Goal: Information Seeking & Learning: Learn about a topic

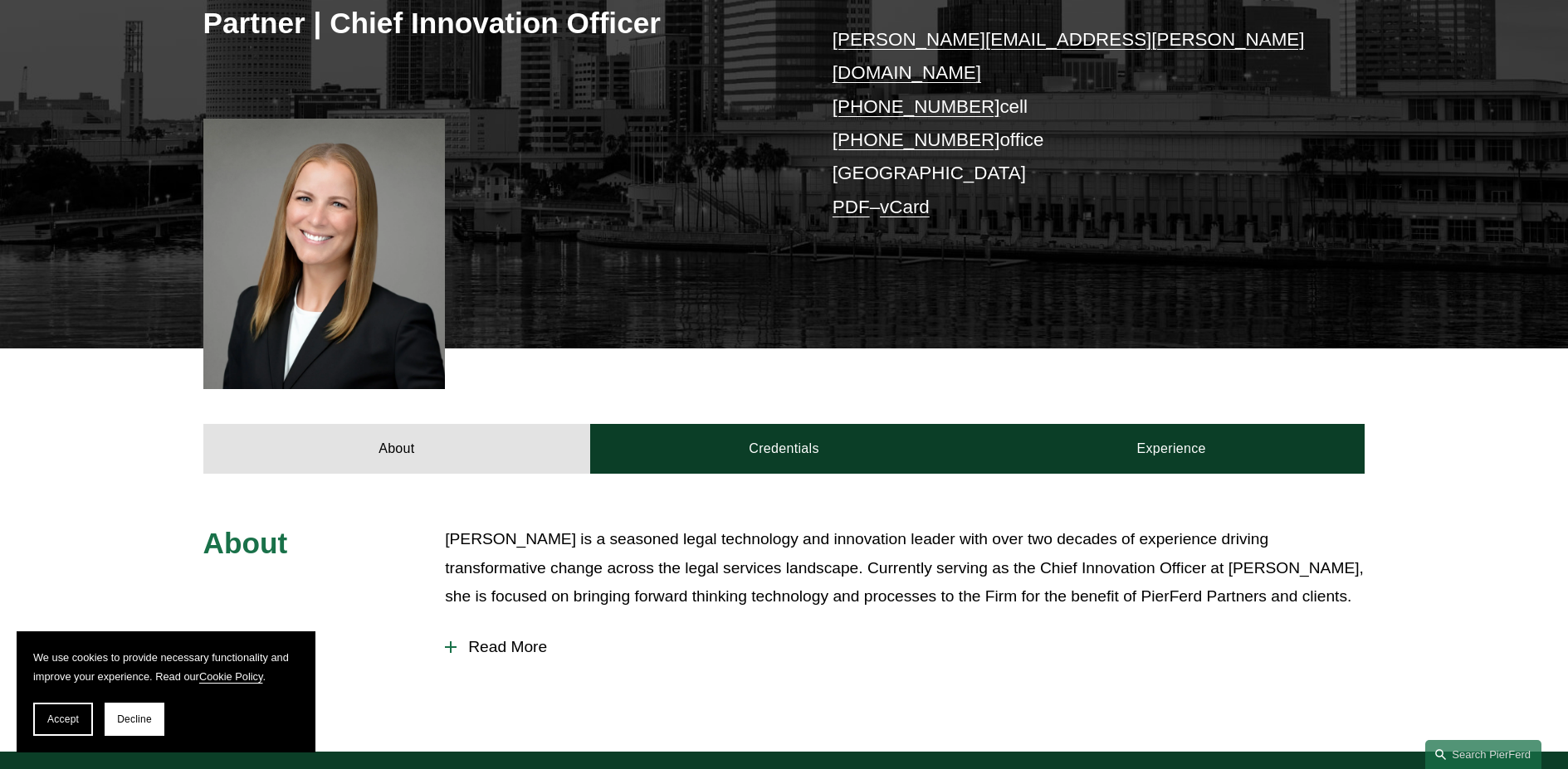
scroll to position [166, 0]
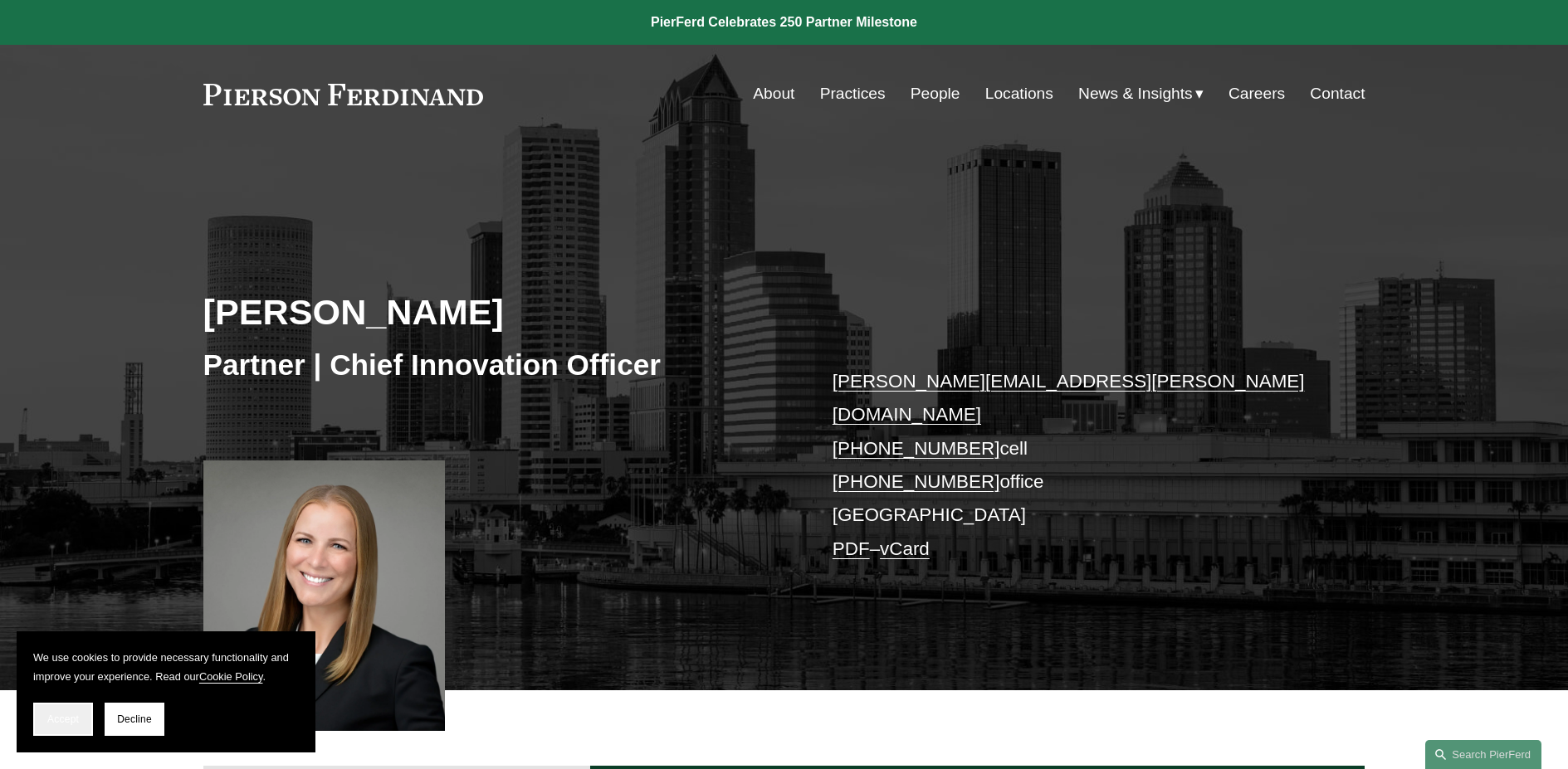
click at [72, 719] on span "Accept" at bounding box center [63, 719] width 32 height 12
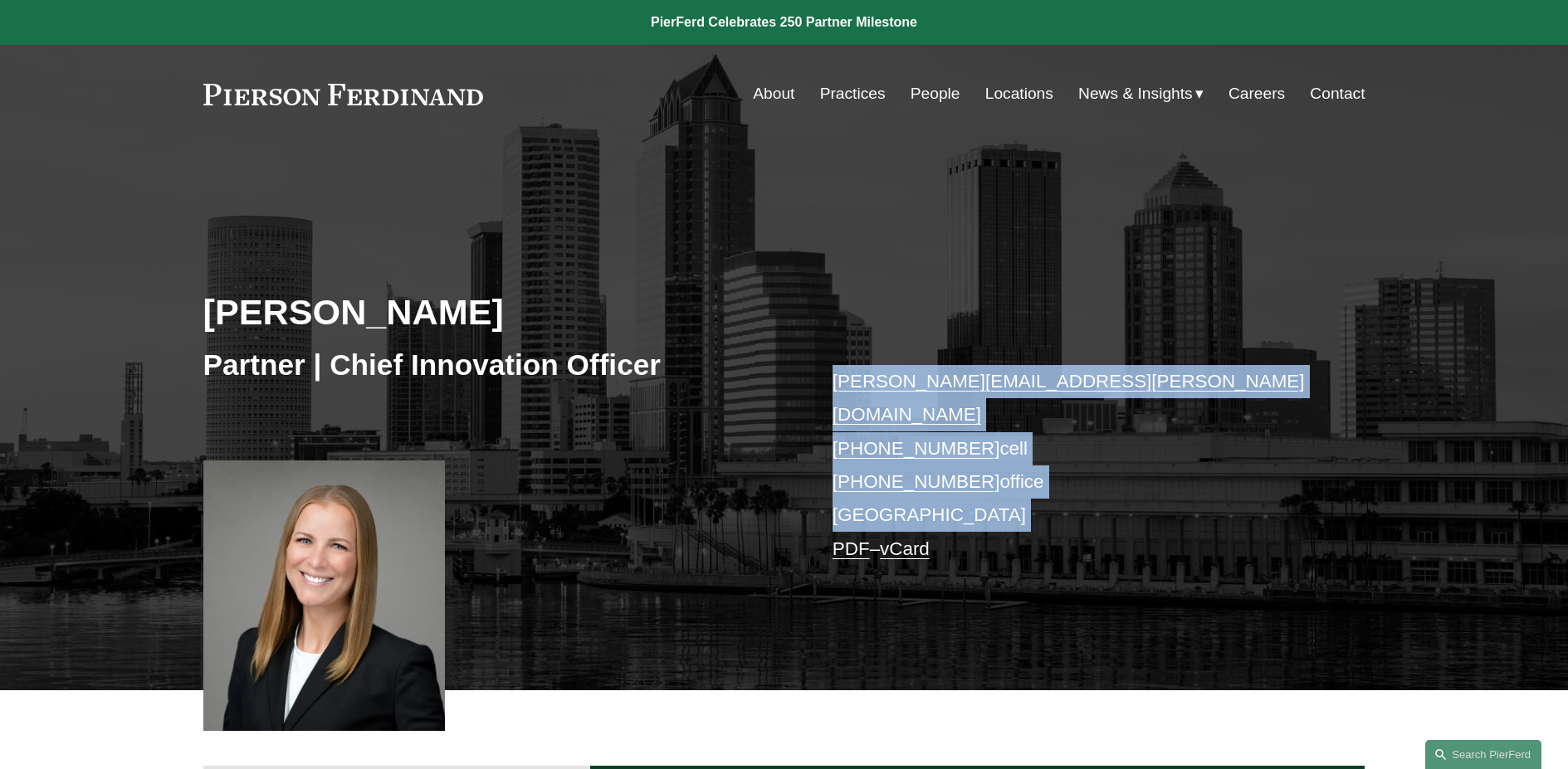
drag, startPoint x: 790, startPoint y: 515, endPoint x: 789, endPoint y: 550, distance: 35.0
click at [789, 550] on div "Christina Wojcik Partner | Chief Innovation Officer christina.wojcik@pierferd.c…" at bounding box center [784, 439] width 1568 height 501
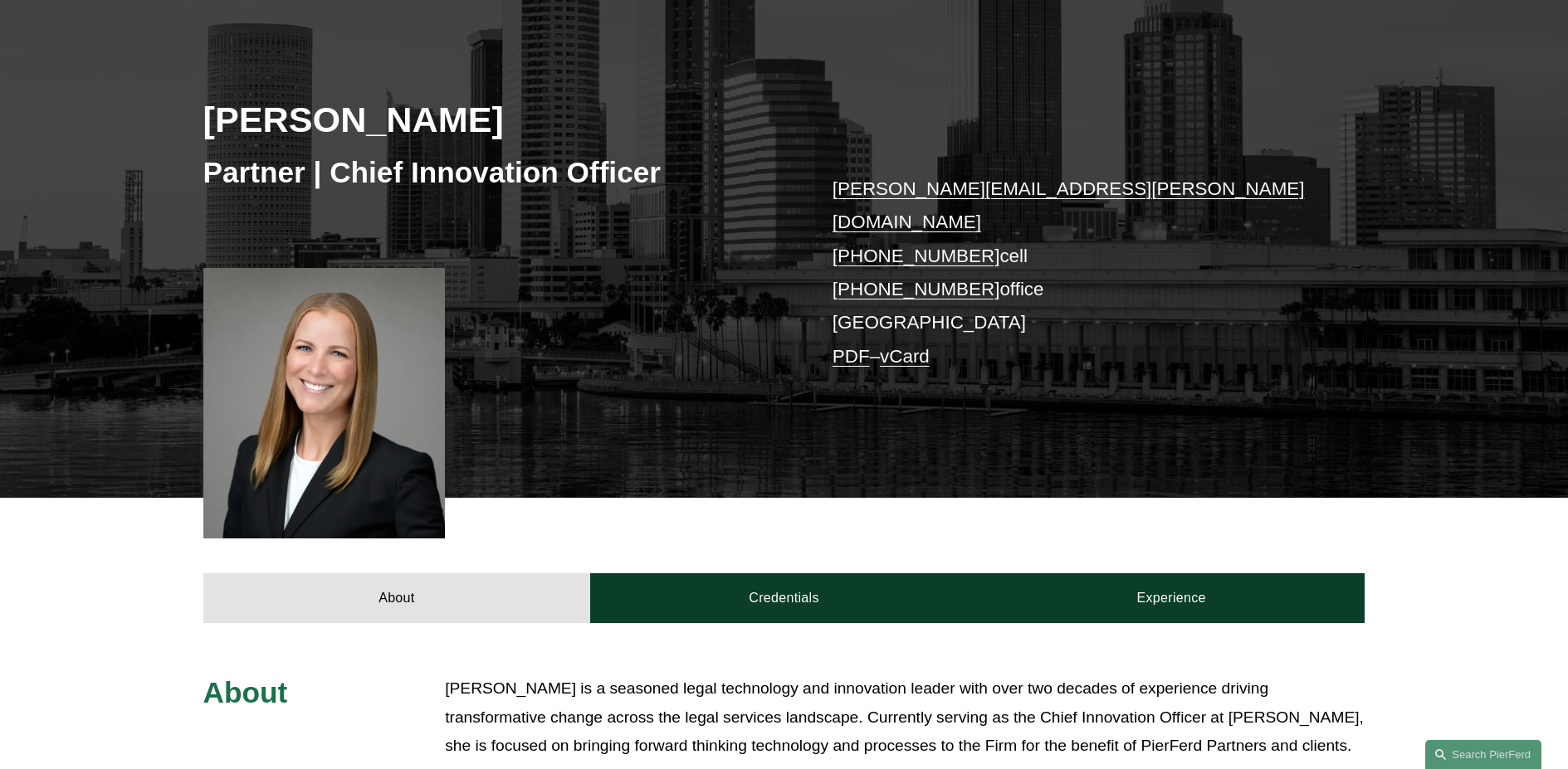
scroll to position [498, 0]
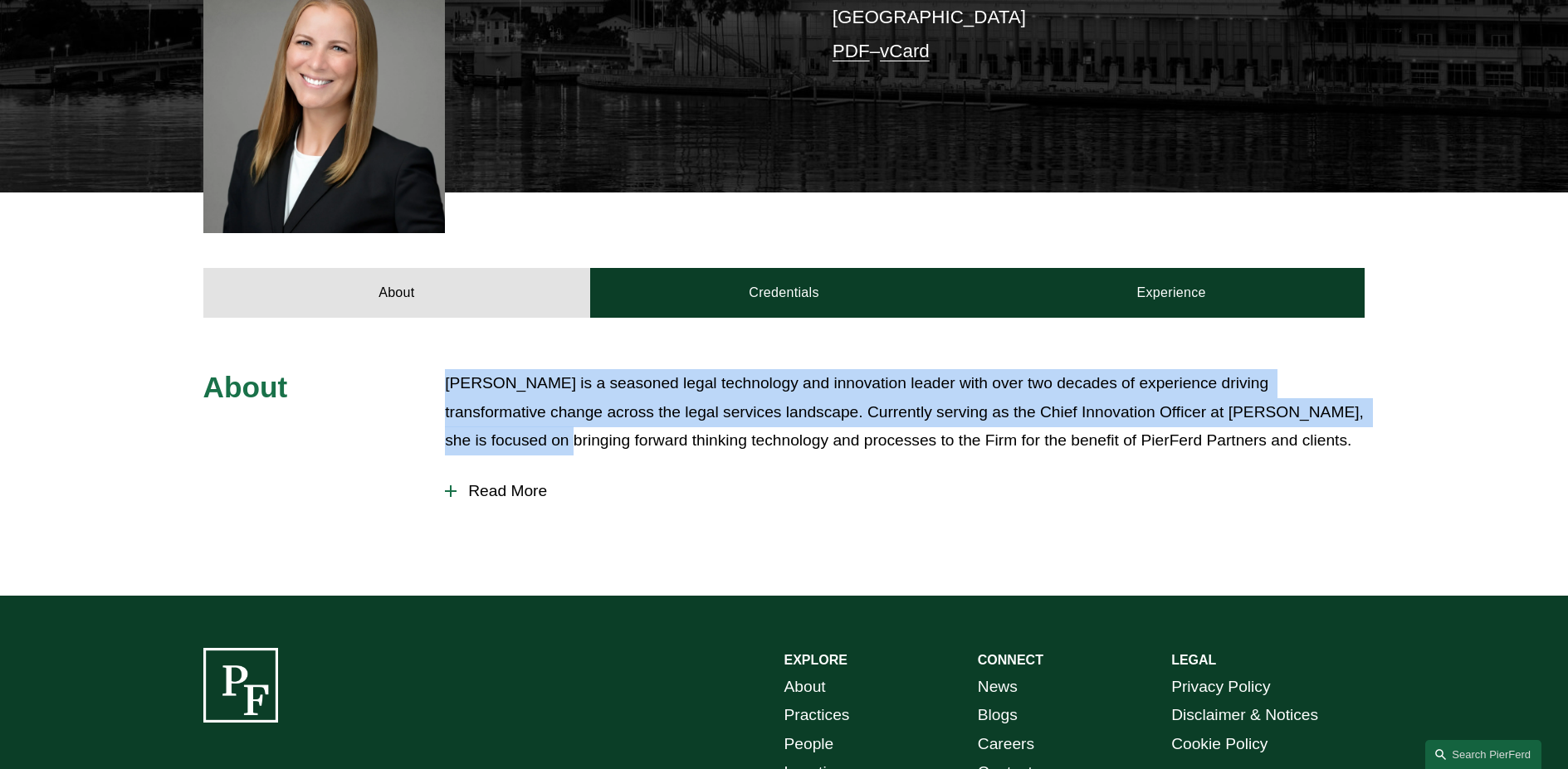
drag, startPoint x: 427, startPoint y: 392, endPoint x: 426, endPoint y: 419, distance: 27.0
click at [426, 419] on div "About Christina is a seasoned legal technology and innovation leader with over …" at bounding box center [784, 457] width 1568 height 175
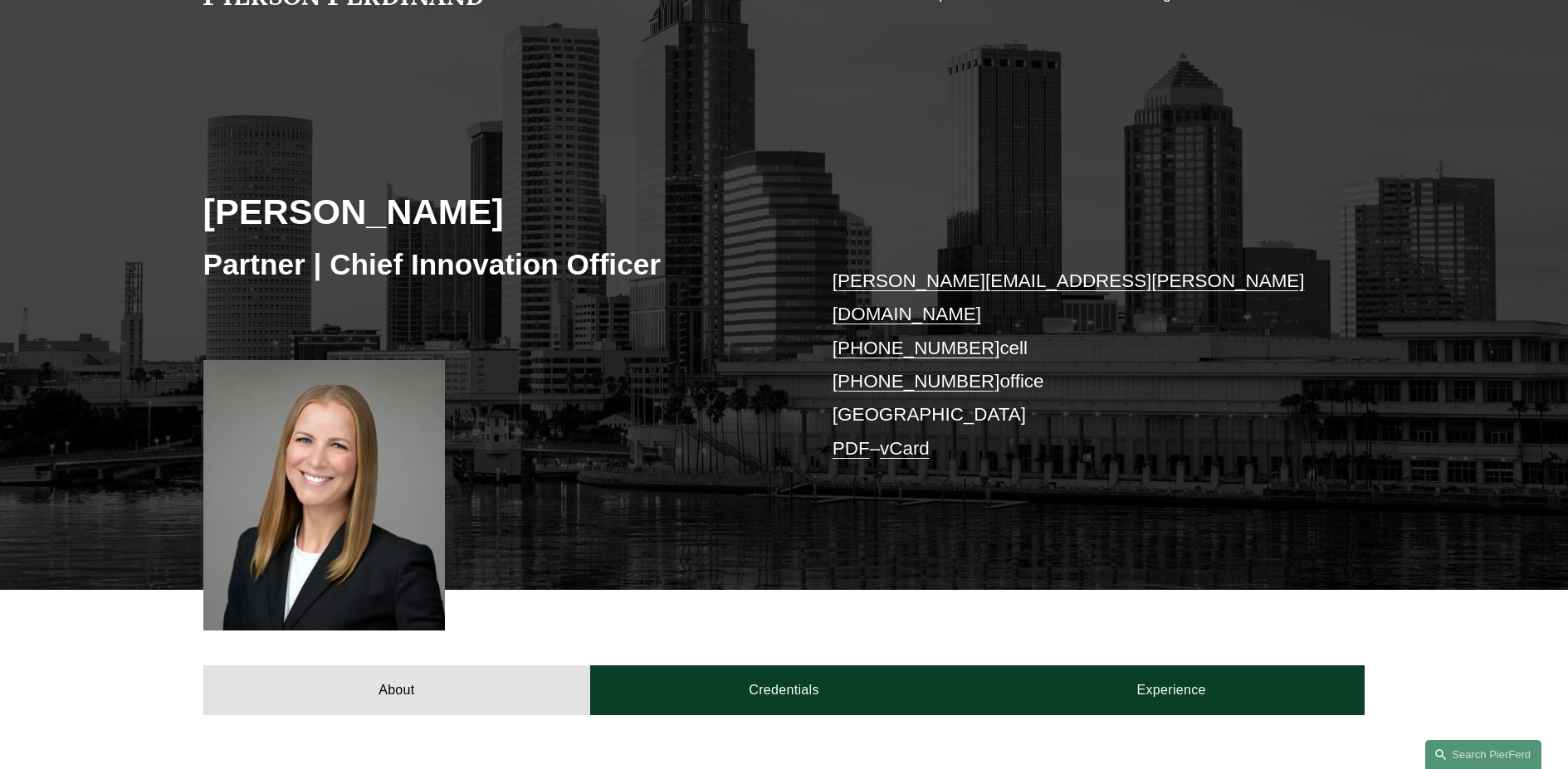
scroll to position [83, 0]
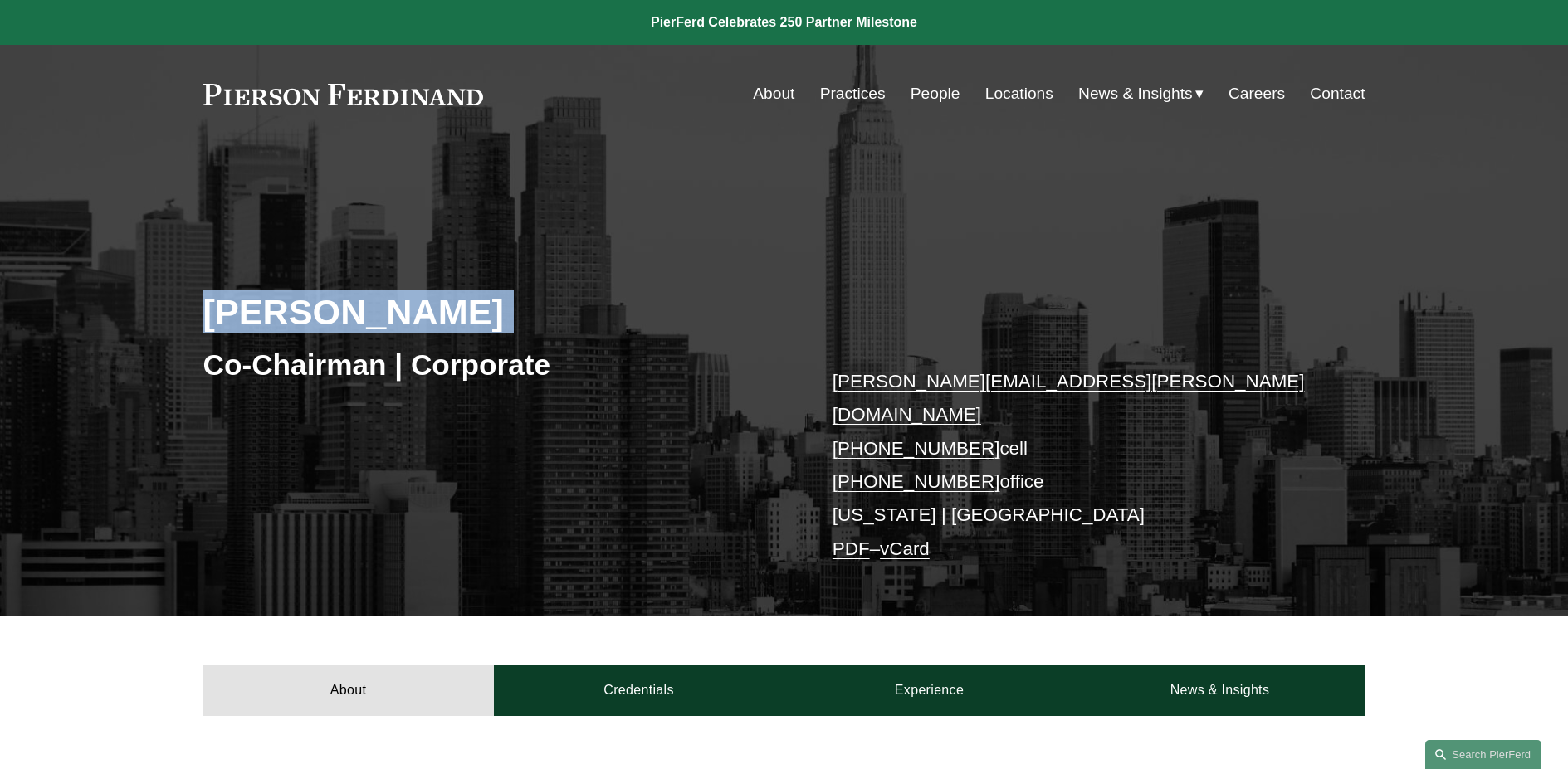
drag, startPoint x: 183, startPoint y: 257, endPoint x: 177, endPoint y: 409, distance: 152.1
click at [177, 409] on div "[PERSON_NAME] Co-Chairman | Corporate [PERSON_NAME][EMAIL_ADDRESS][PERSON_NAME]…" at bounding box center [784, 402] width 1568 height 426
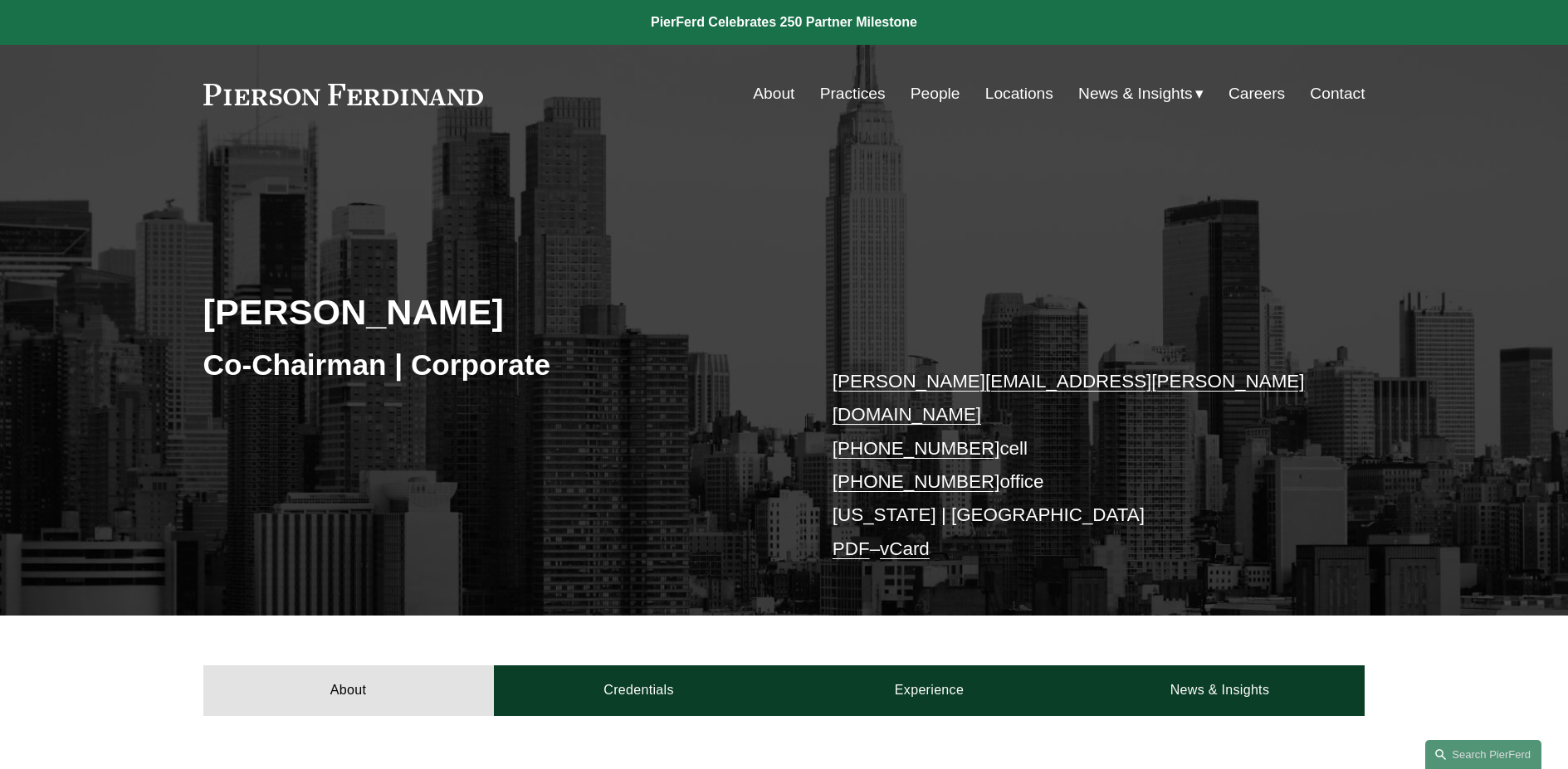
drag, startPoint x: 571, startPoint y: 374, endPoint x: 514, endPoint y: 283, distance: 107.4
click at [514, 283] on div "[PERSON_NAME] Co-Chairman | Corporate [PERSON_NAME][EMAIL_ADDRESS][PERSON_NAME]…" at bounding box center [784, 402] width 1568 height 426
drag, startPoint x: 518, startPoint y: 292, endPoint x: 533, endPoint y: 437, distance: 145.8
click at [533, 437] on div "[PERSON_NAME] Co-Chairman | Corporate [PERSON_NAME][EMAIL_ADDRESS][PERSON_NAME]…" at bounding box center [784, 402] width 1568 height 426
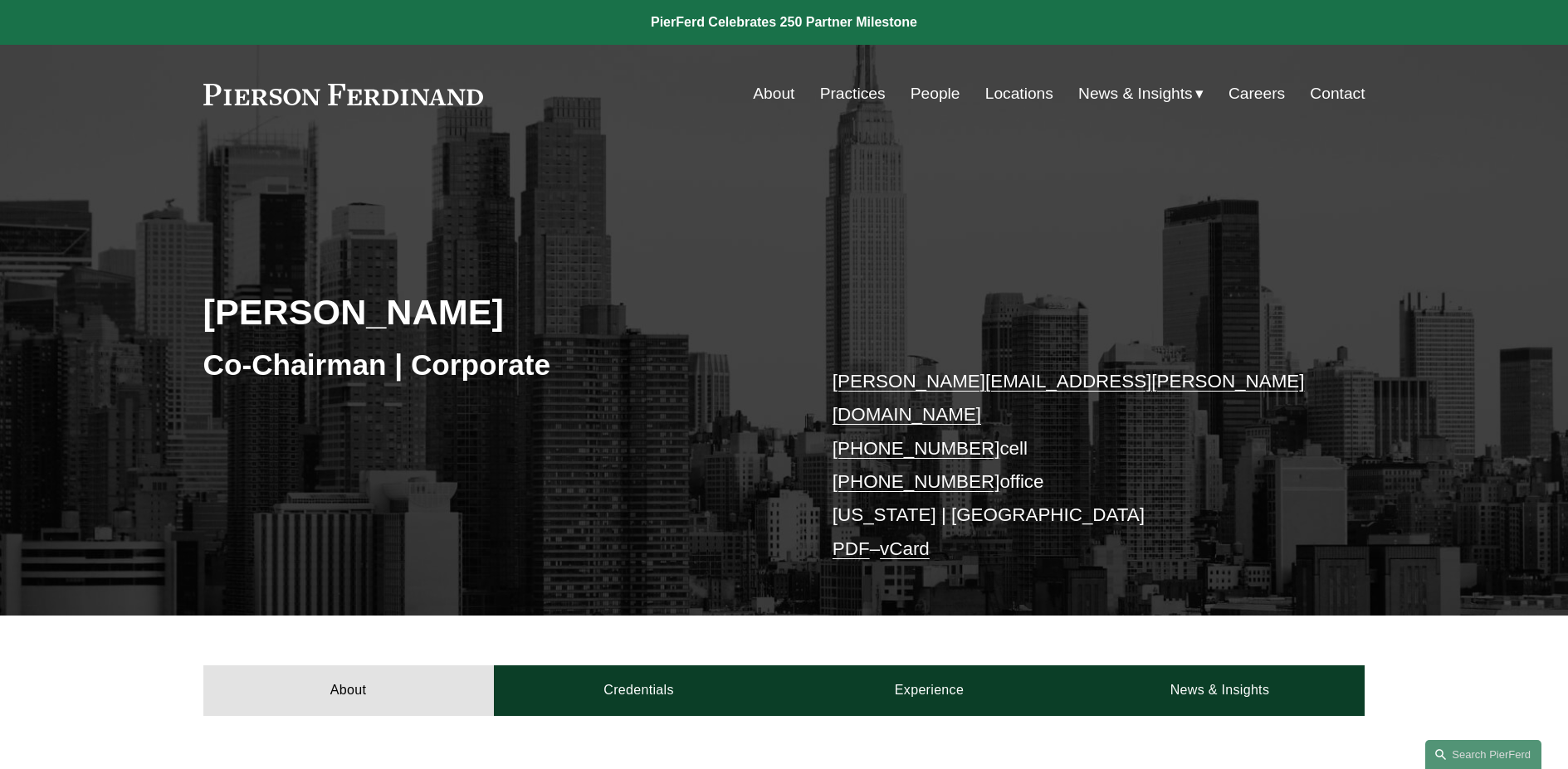
click at [533, 437] on div "[PERSON_NAME] Co-Chairman | Corporate [PERSON_NAME][EMAIL_ADDRESS][PERSON_NAME]…" at bounding box center [784, 402] width 1568 height 426
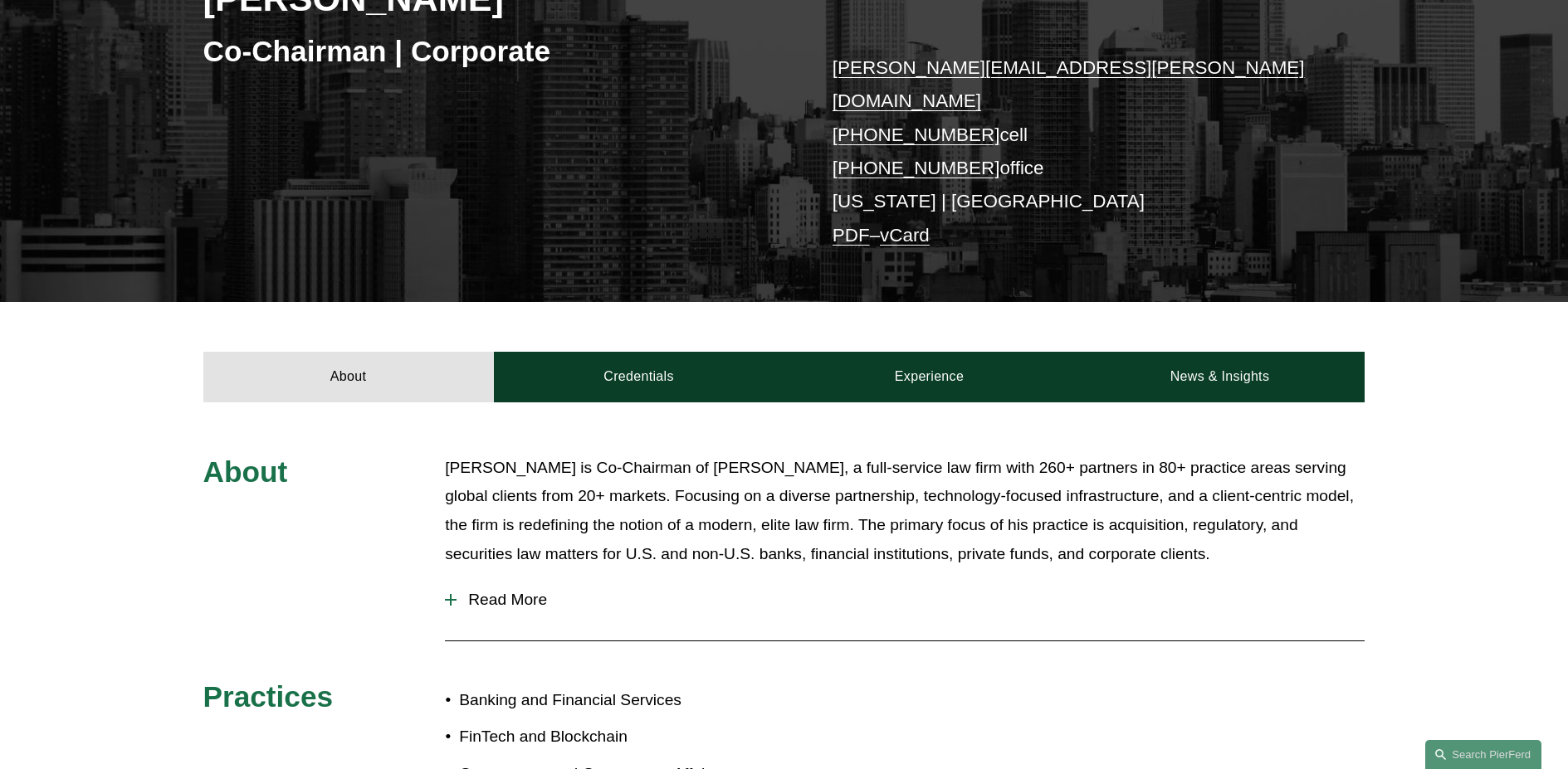
scroll to position [498, 0]
